Goal: Task Accomplishment & Management: Use online tool/utility

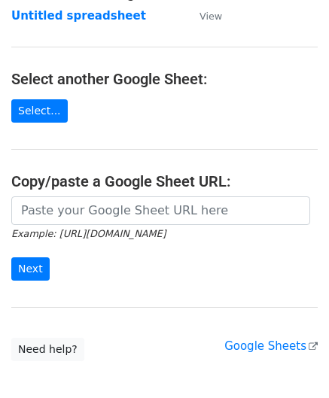
scroll to position [150, 0]
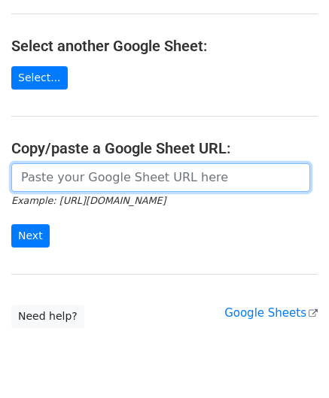
click at [85, 180] on input "url" at bounding box center [160, 177] width 298 height 29
paste input "[URL][DOMAIN_NAME]"
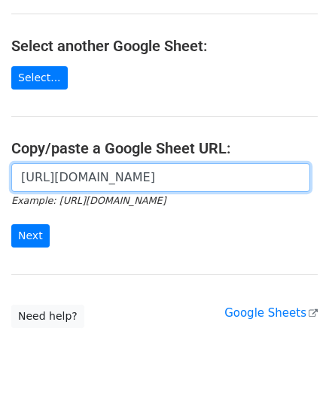
scroll to position [0, 334]
type input "[URL][DOMAIN_NAME]"
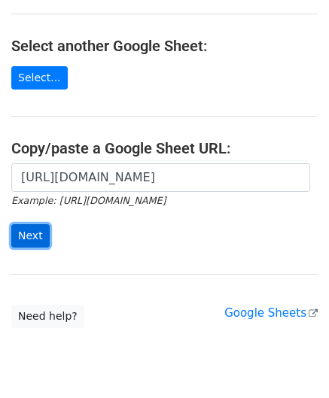
click at [38, 229] on input "Next" at bounding box center [30, 235] width 38 height 23
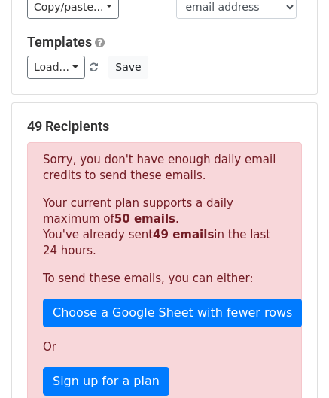
scroll to position [507, 0]
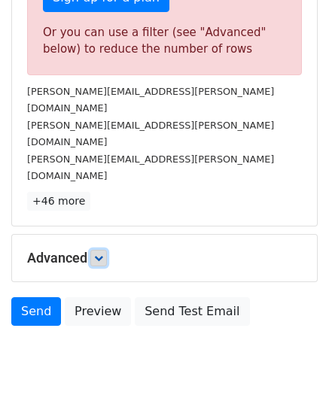
click at [107, 250] on link at bounding box center [98, 258] width 17 height 17
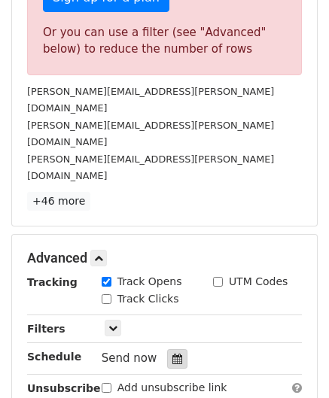
click at [174, 349] on div at bounding box center [177, 359] width 20 height 20
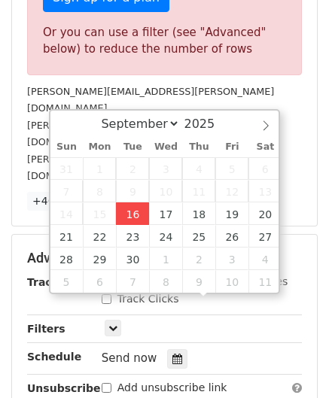
type input "2025-09-16 12:00"
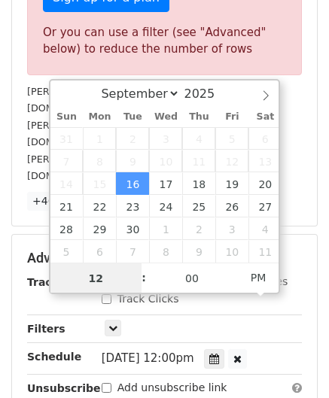
paste input "Hour"
type input "1"
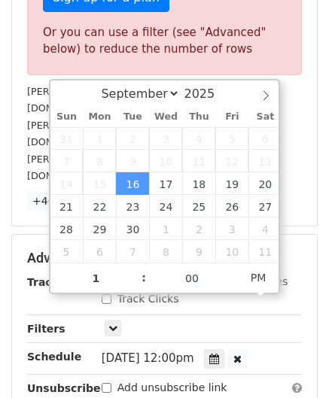
type input "2025-09-16 13:00"
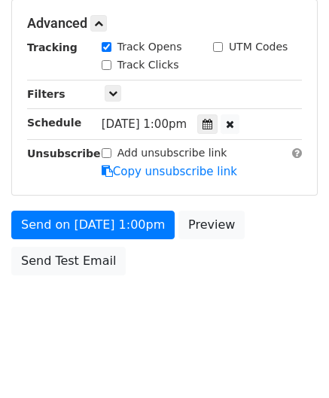
scroll to position [689, 0]
